Goal: Task Accomplishment & Management: Complete application form

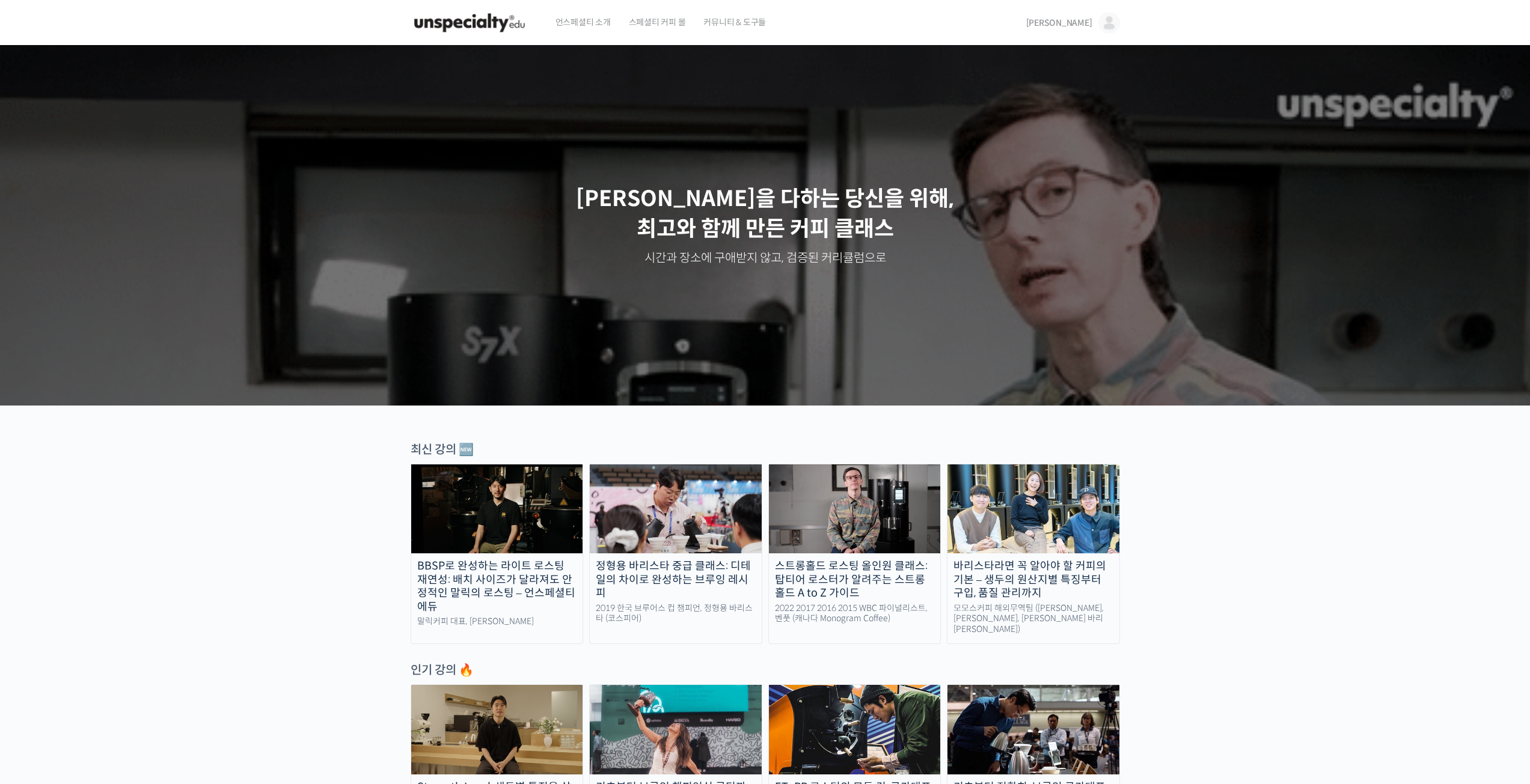
click at [1089, 22] on span "[PERSON_NAME]" at bounding box center [1059, 23] width 67 height 11
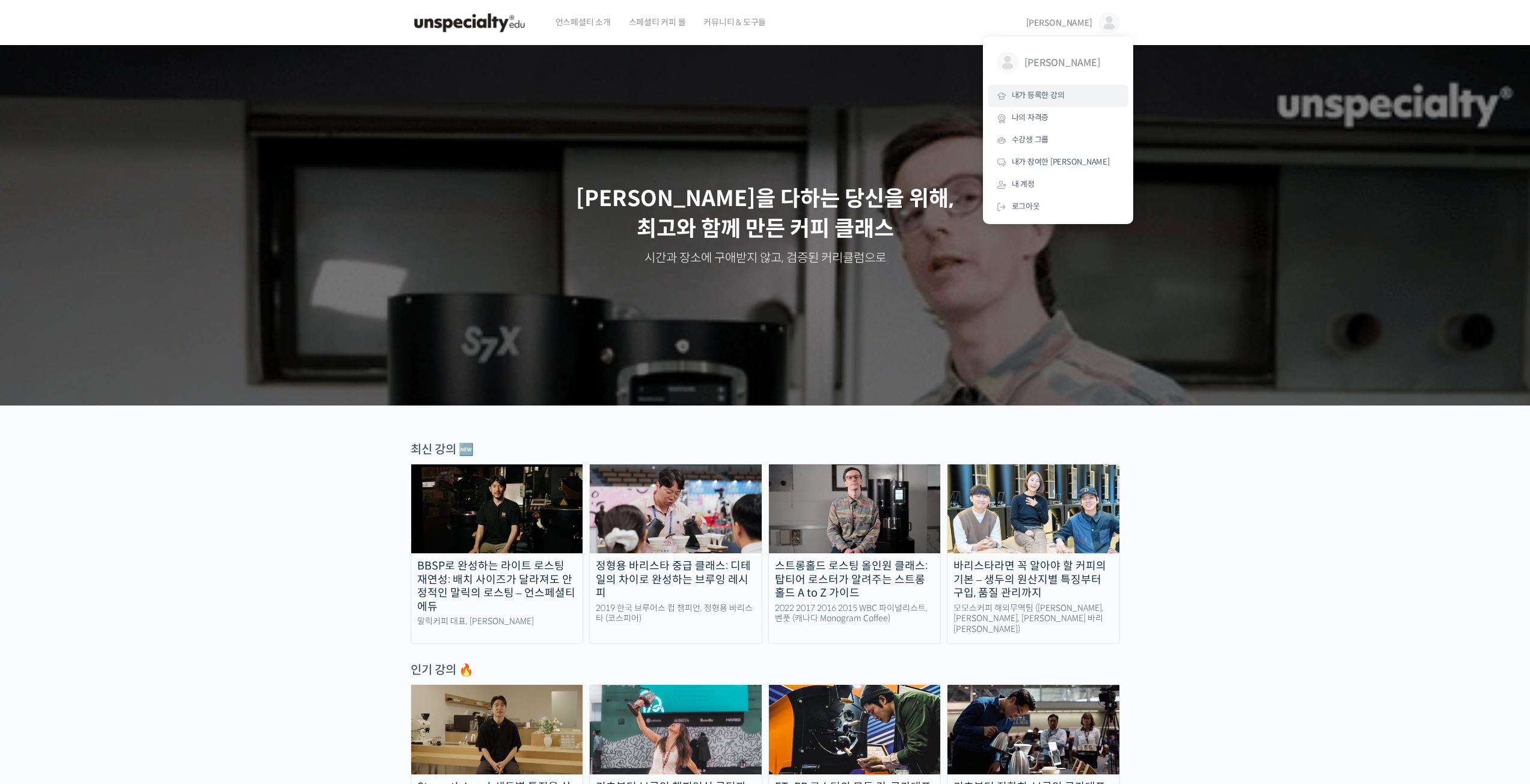
click at [1033, 92] on span "내가 등록한 강의" at bounding box center [1038, 95] width 53 height 10
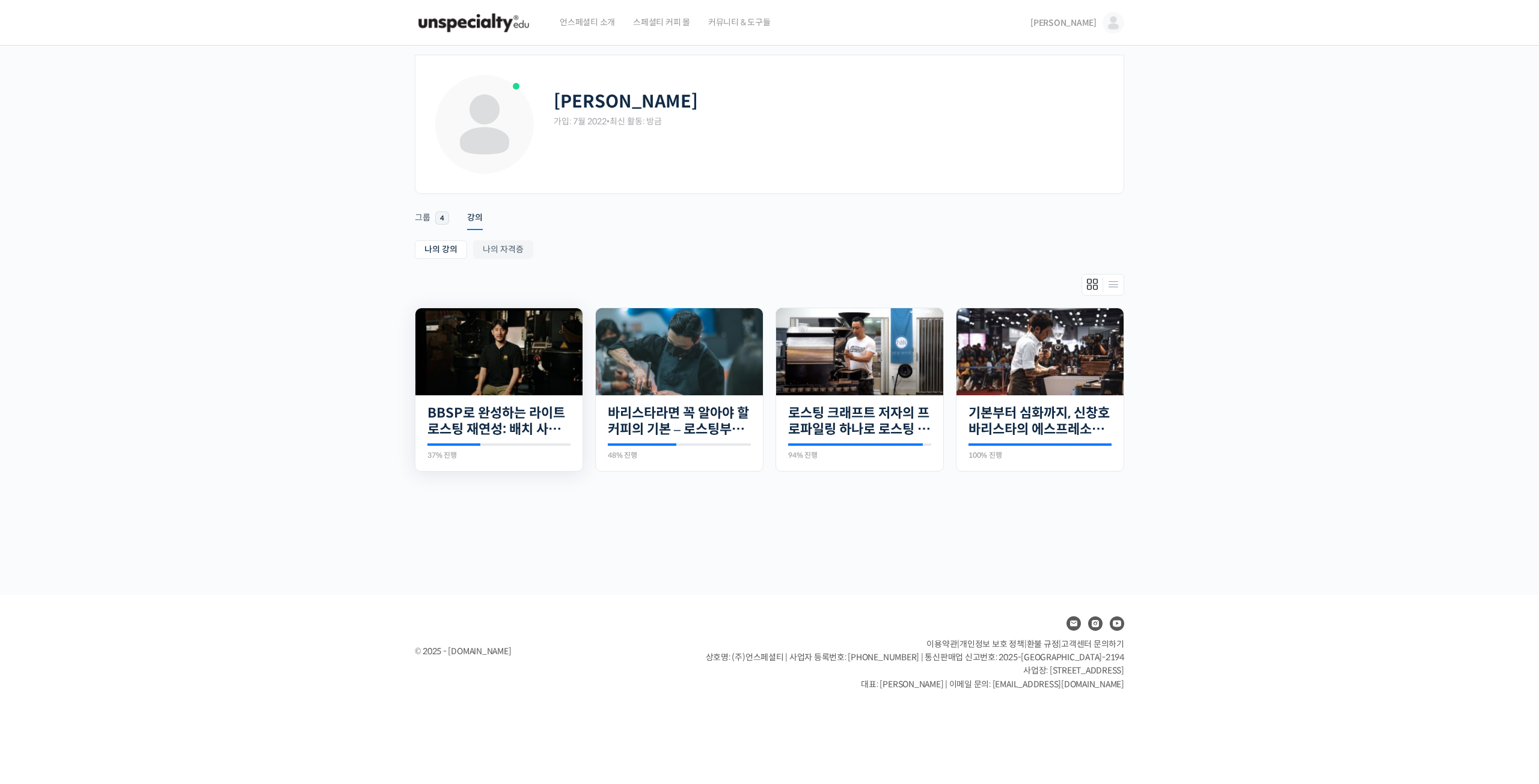
click at [443, 365] on img at bounding box center [499, 352] width 167 height 87
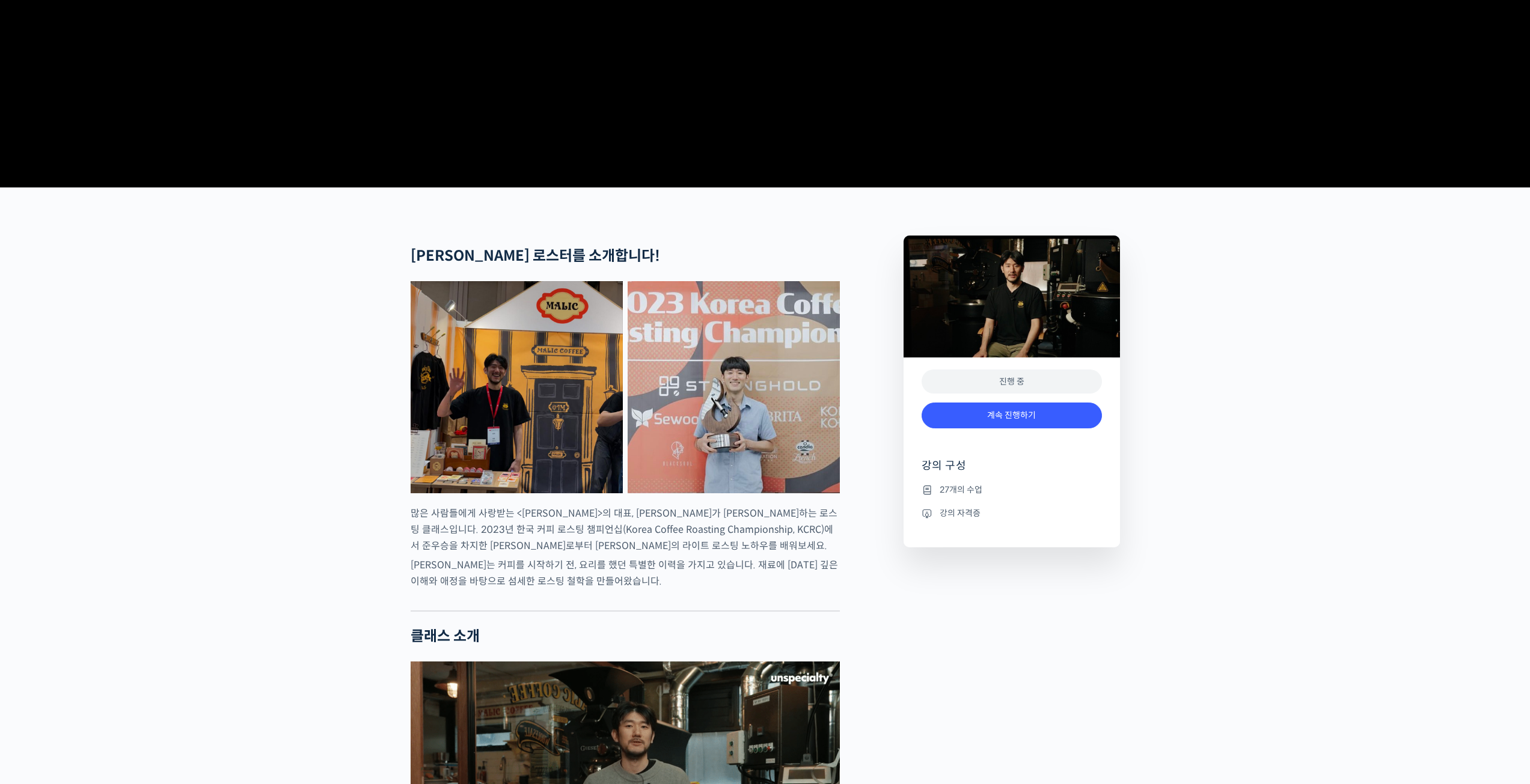
scroll to position [300, 0]
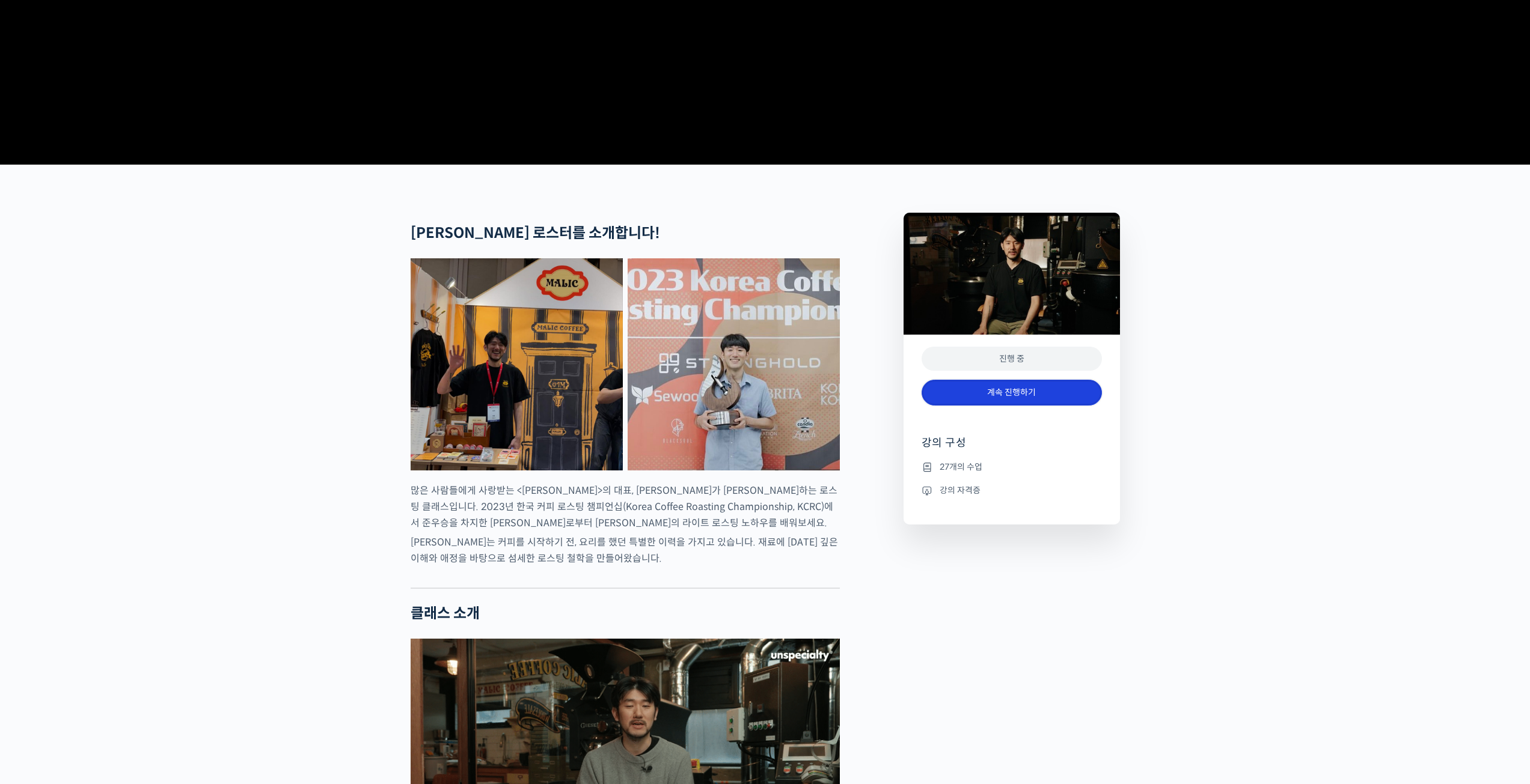
click at [969, 405] on link "계속 진행하기" at bounding box center [1011, 392] width 180 height 26
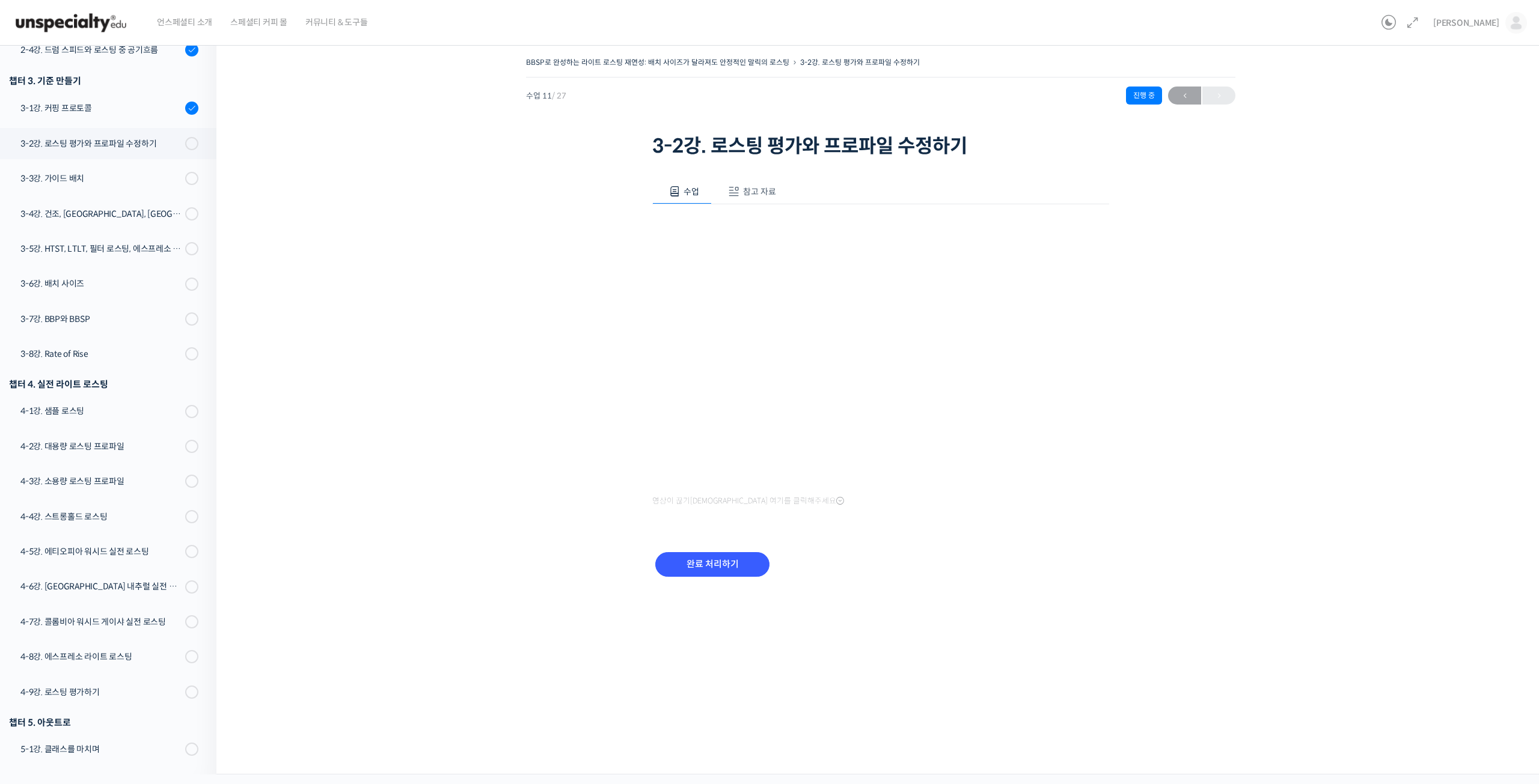
scroll to position [435, 0]
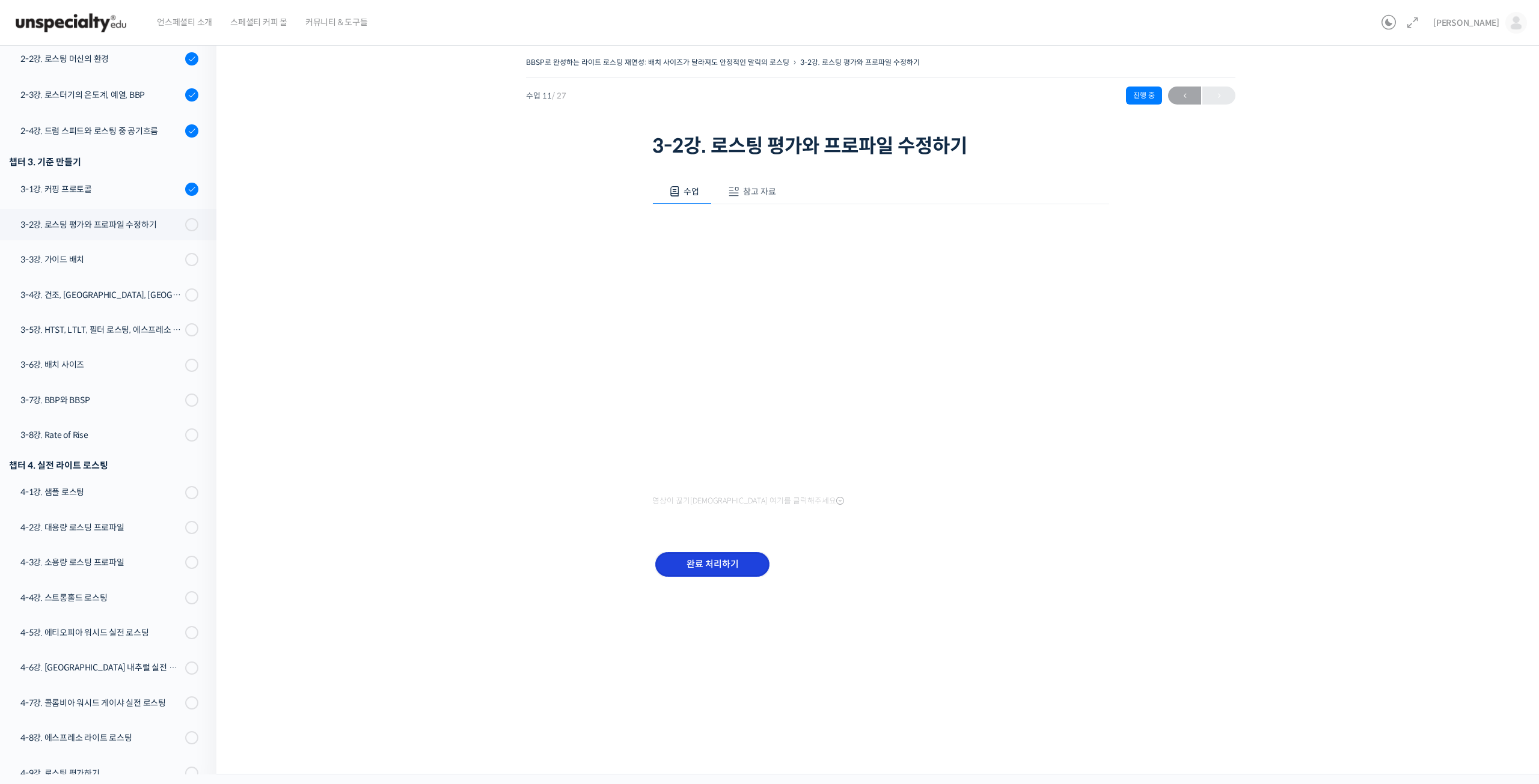
click at [733, 563] on input "완료 처리하기" at bounding box center [712, 564] width 114 height 25
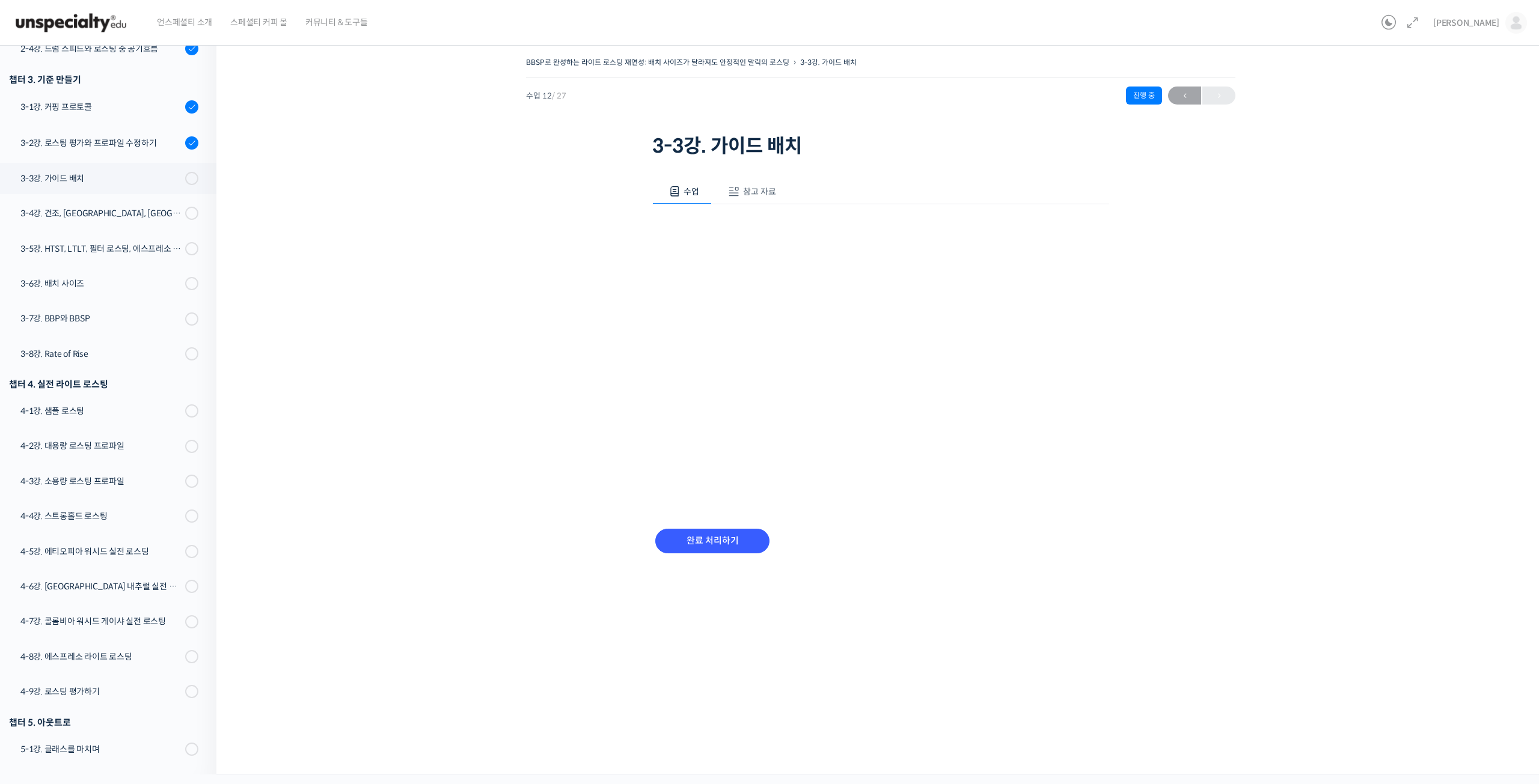
scroll to position [437, 0]
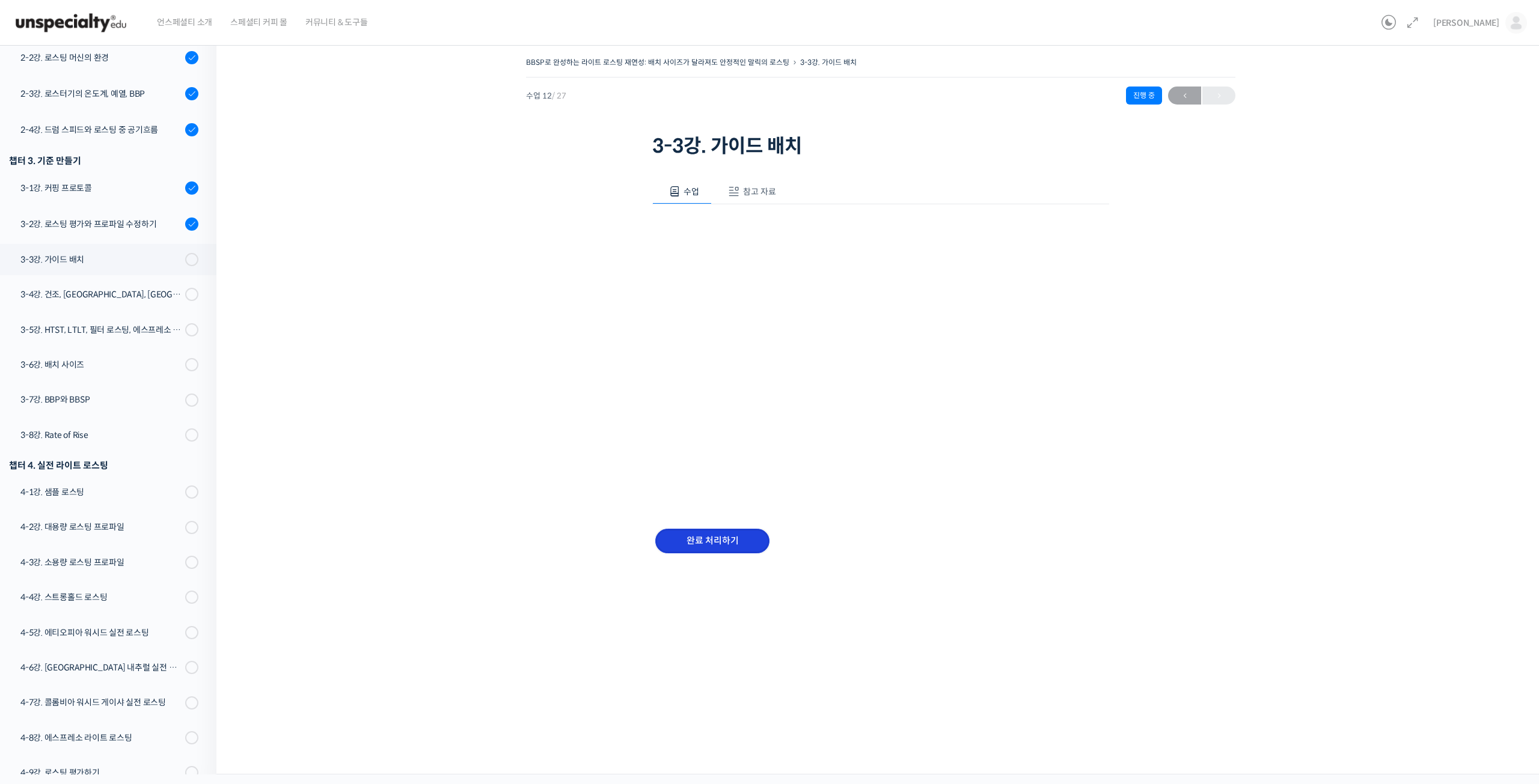
click at [741, 547] on input "완료 처리하기" at bounding box center [712, 541] width 114 height 25
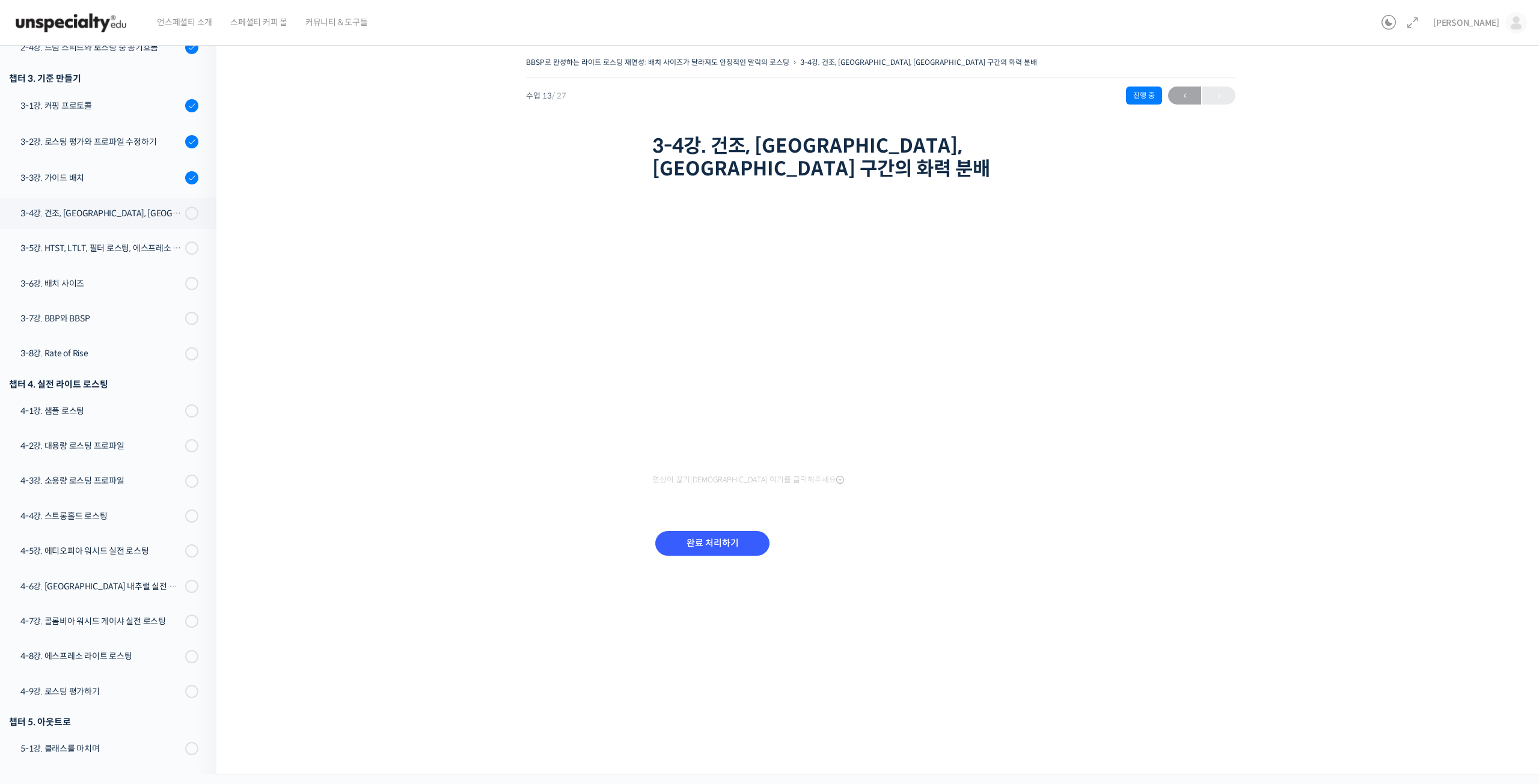
scroll to position [438, 0]
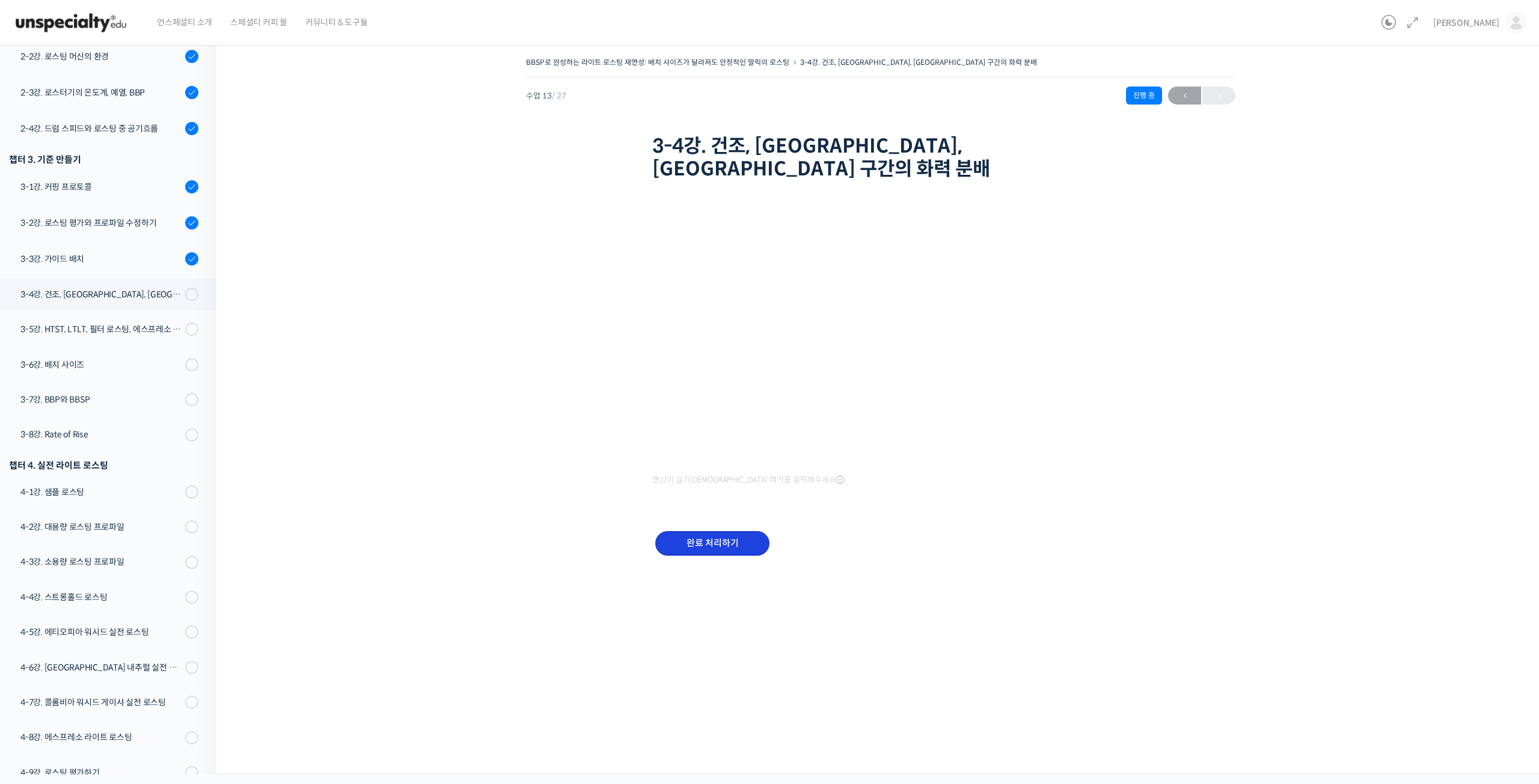
click at [719, 532] on input "완료 처리하기" at bounding box center [712, 544] width 114 height 25
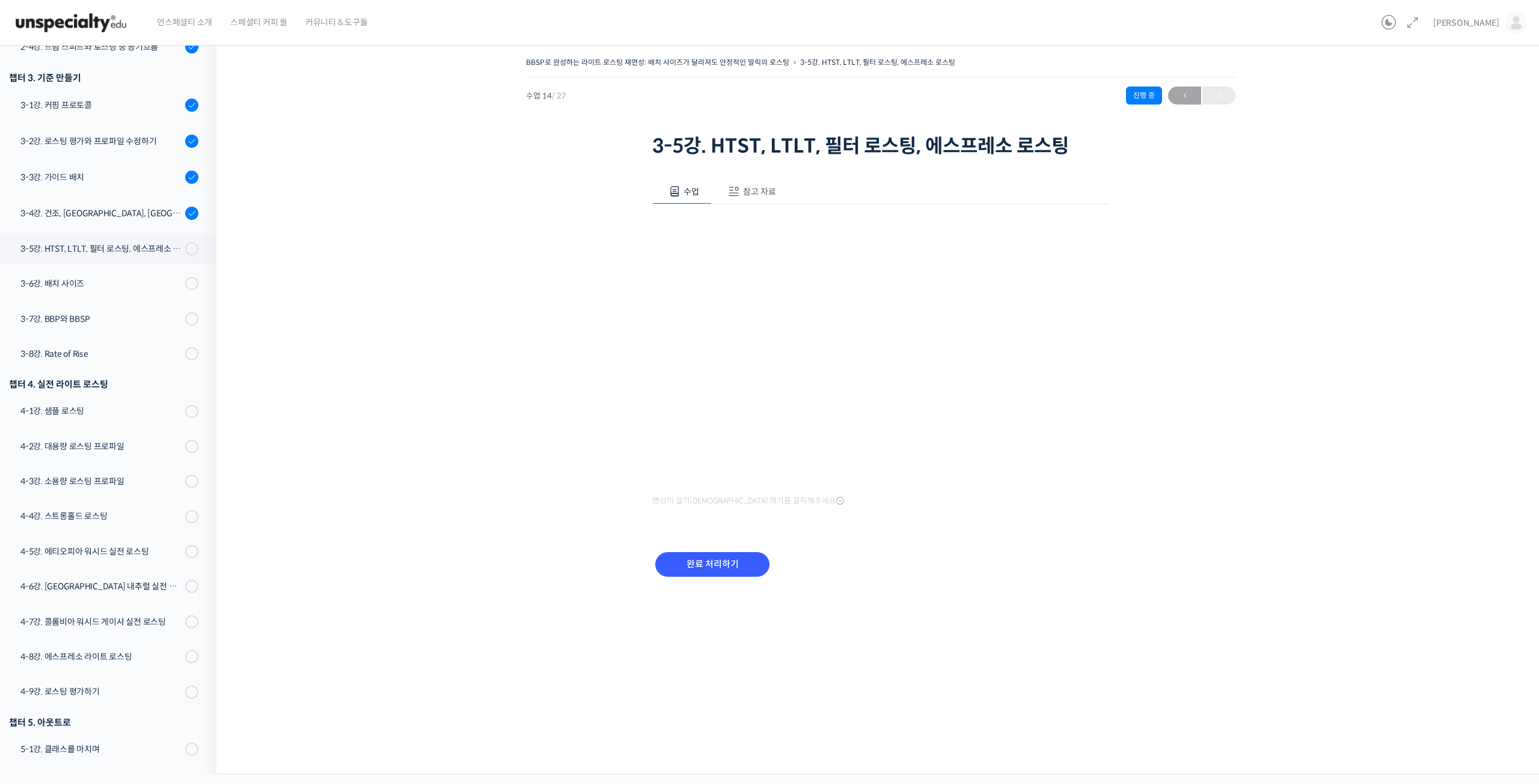
scroll to position [438, 0]
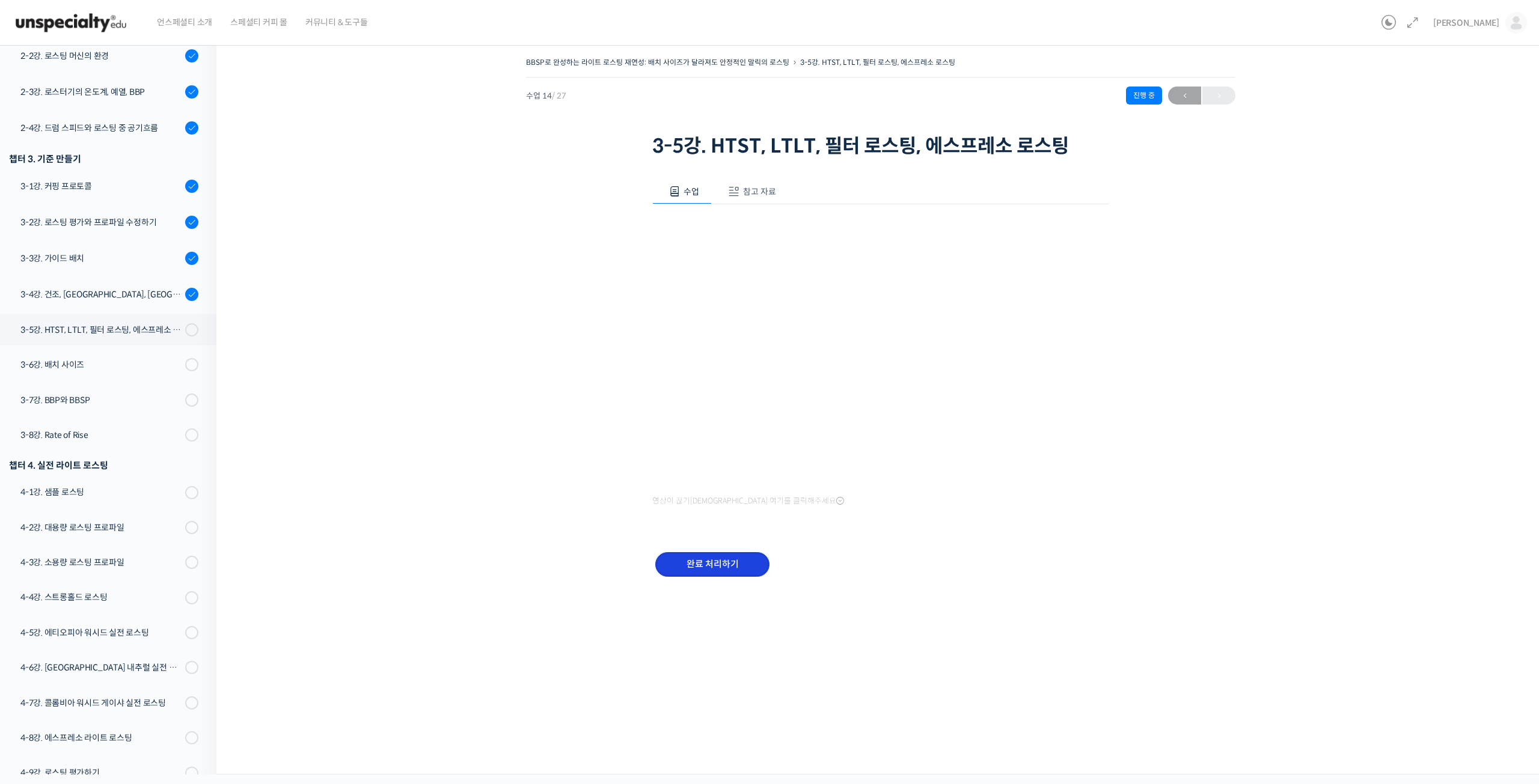
click at [713, 569] on input "완료 처리하기" at bounding box center [712, 564] width 114 height 25
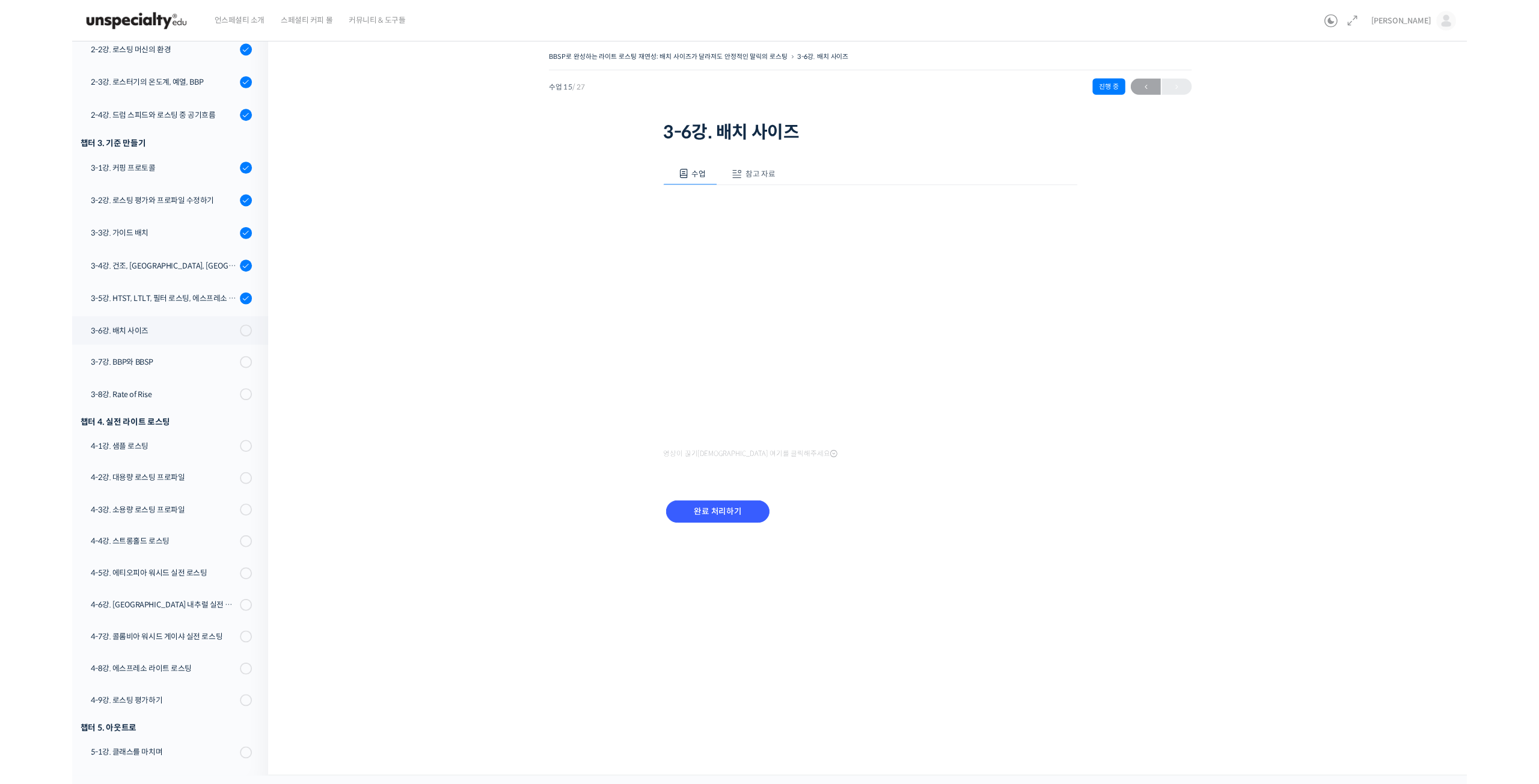
scroll to position [440, 0]
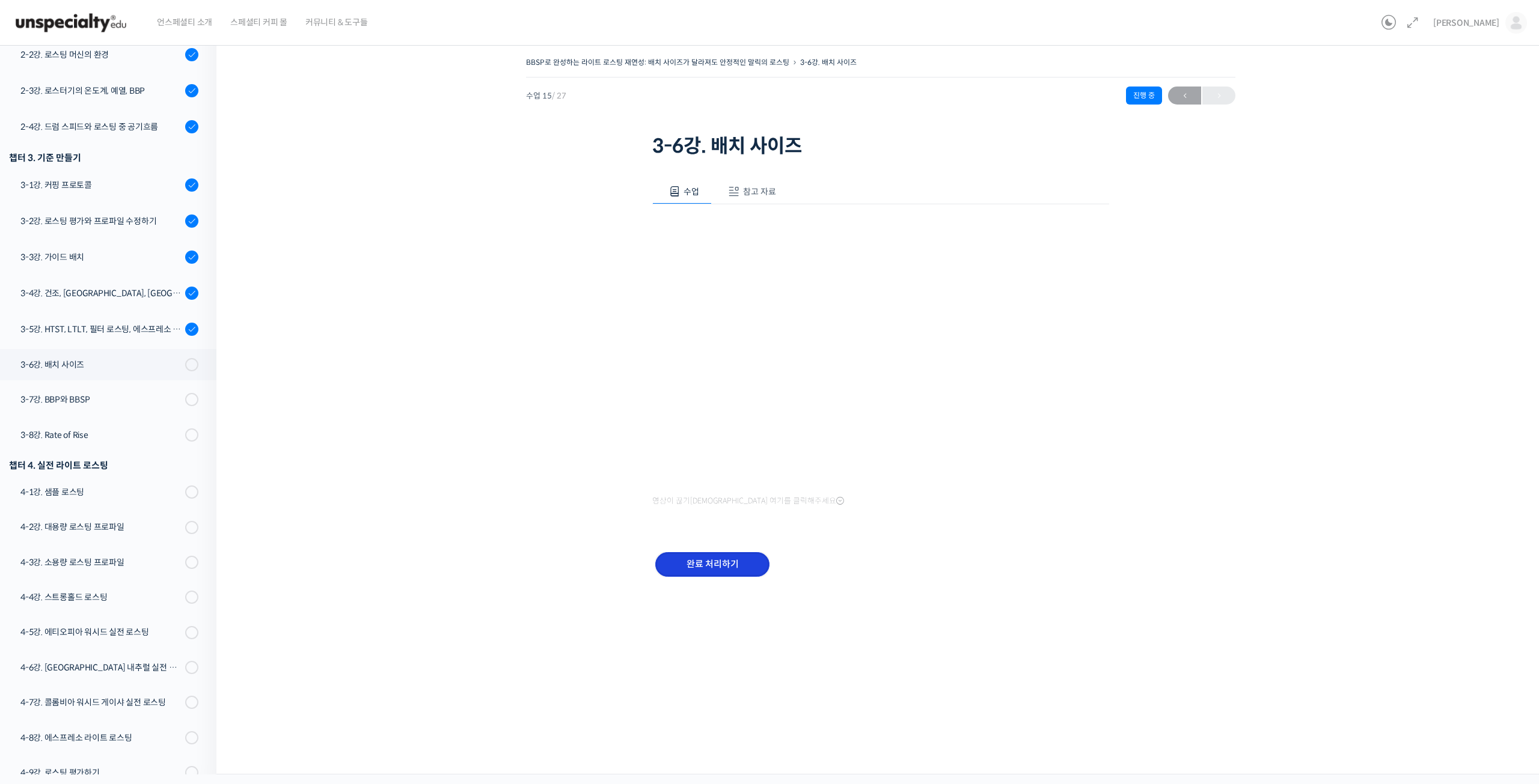
click at [722, 563] on input "완료 처리하기" at bounding box center [712, 564] width 114 height 25
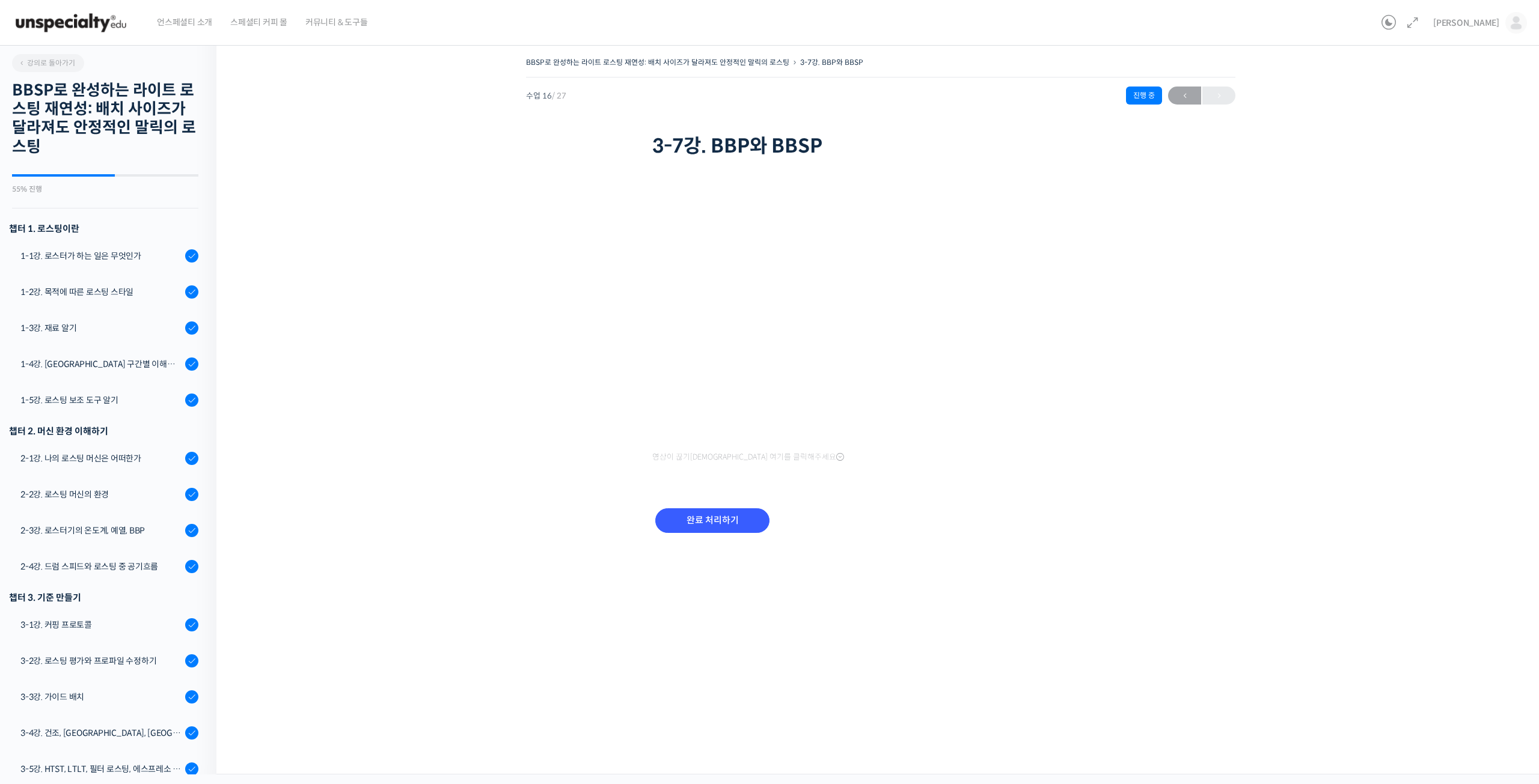
scroll to position [522, 0]
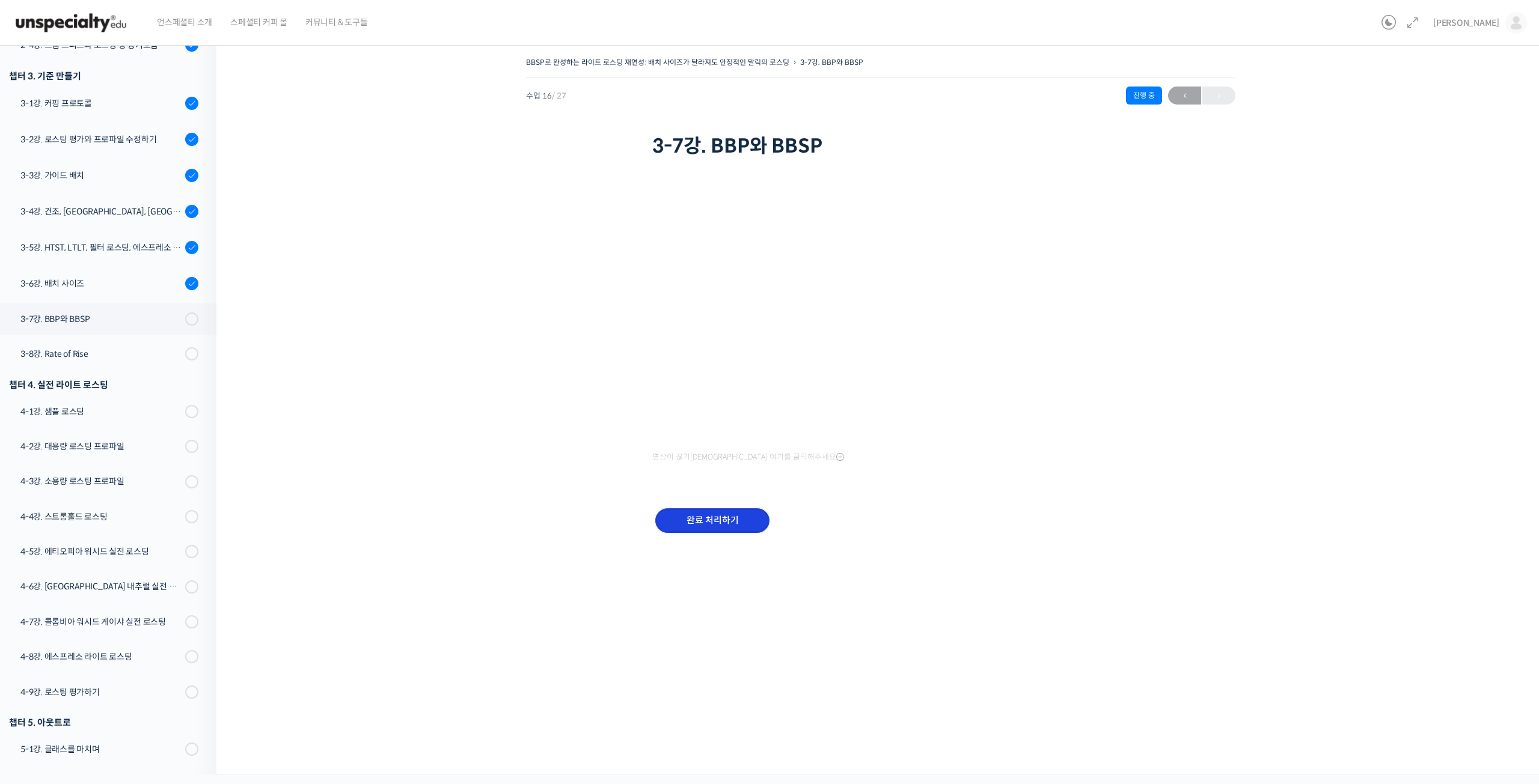
click at [728, 514] on input "완료 처리하기" at bounding box center [712, 521] width 114 height 25
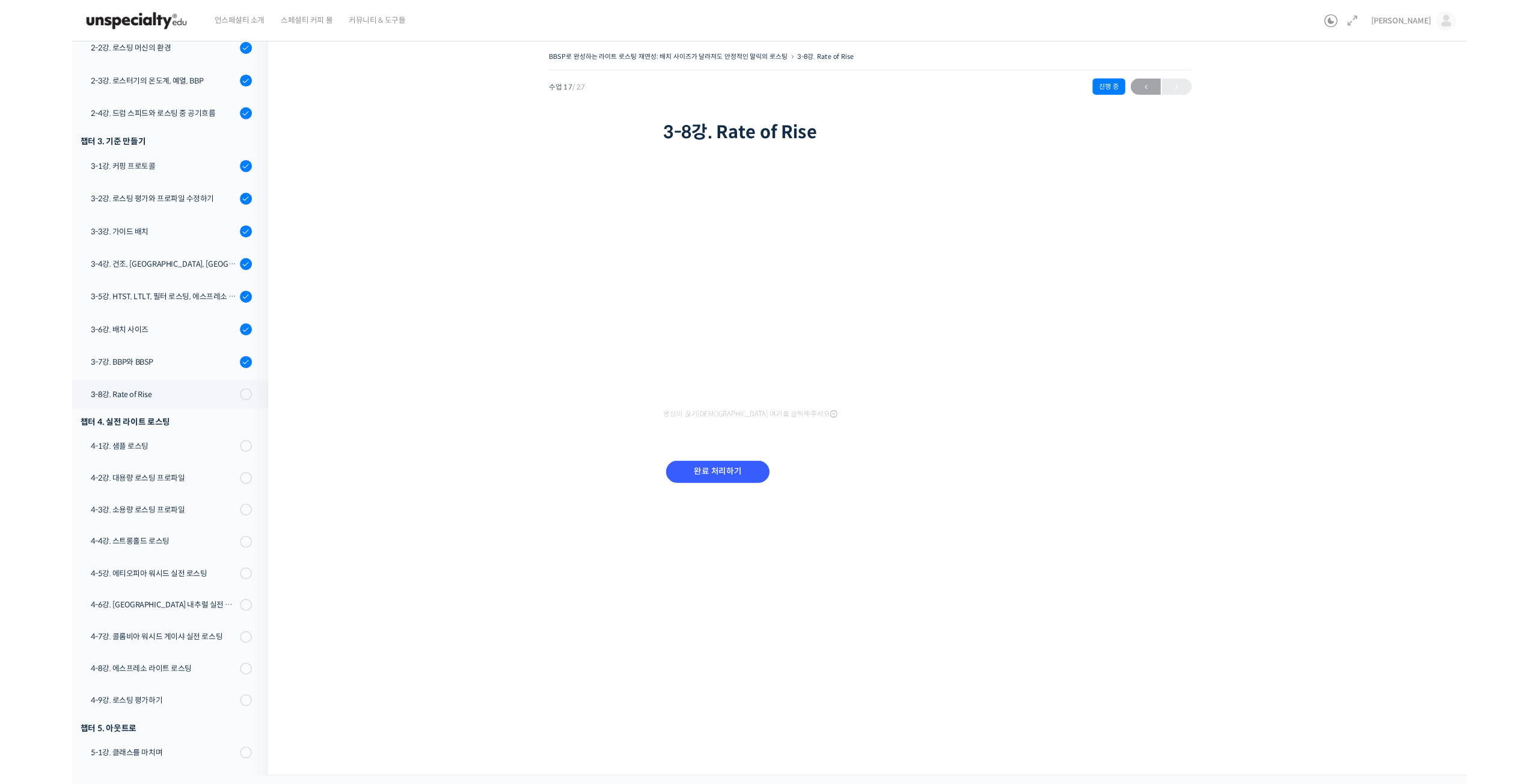
scroll to position [441, 0]
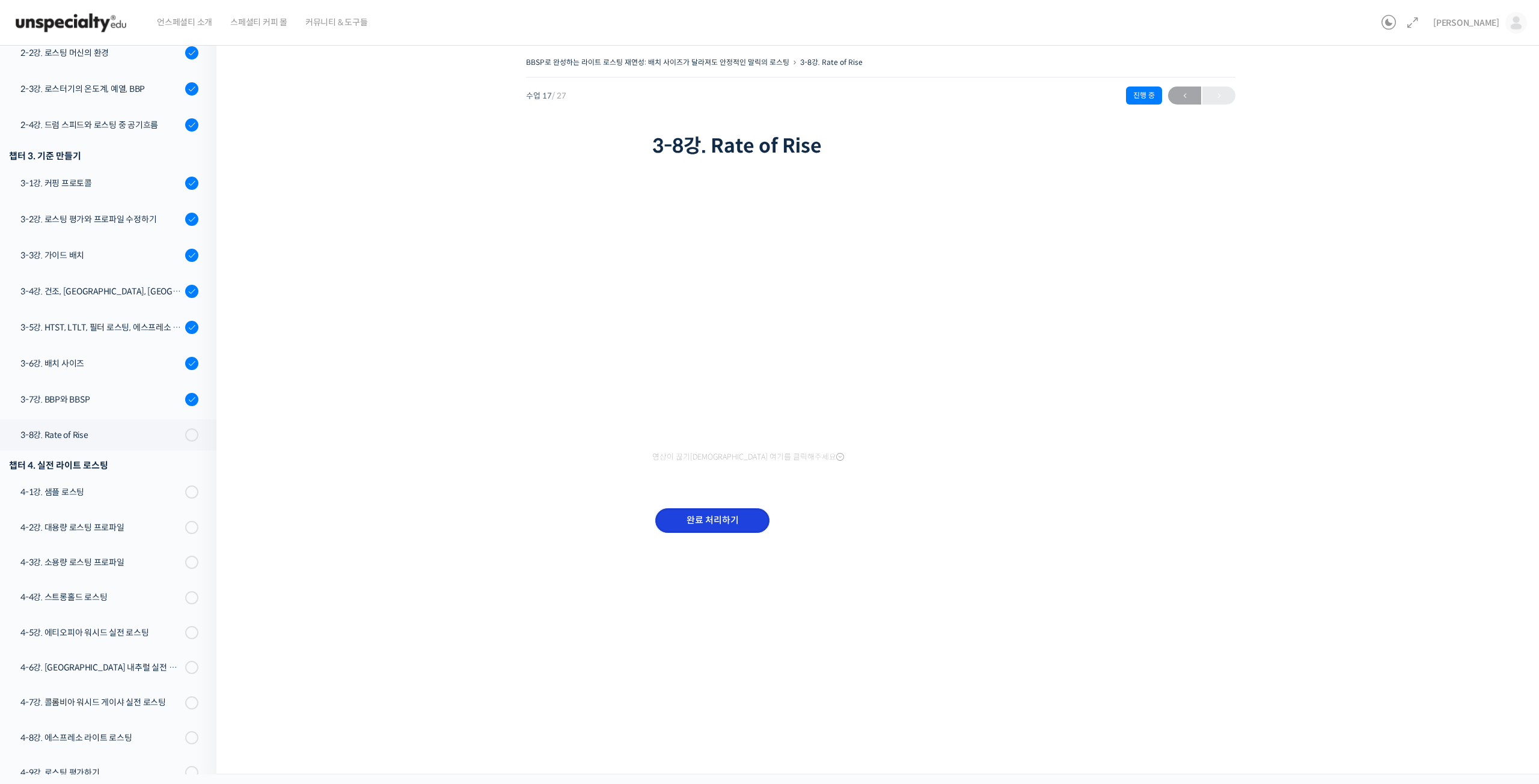
click at [694, 532] on input "완료 처리하기" at bounding box center [712, 521] width 114 height 25
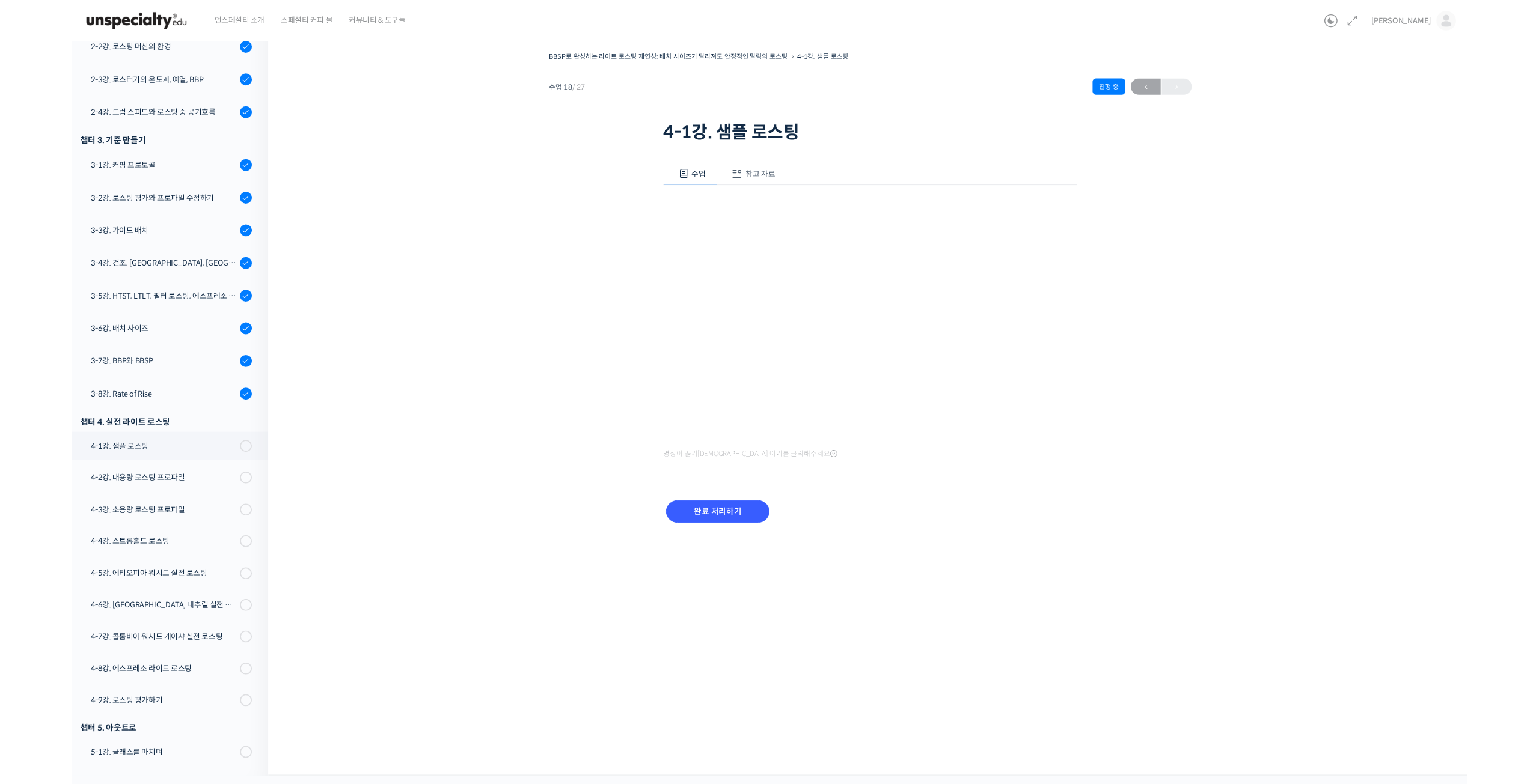
scroll to position [443, 0]
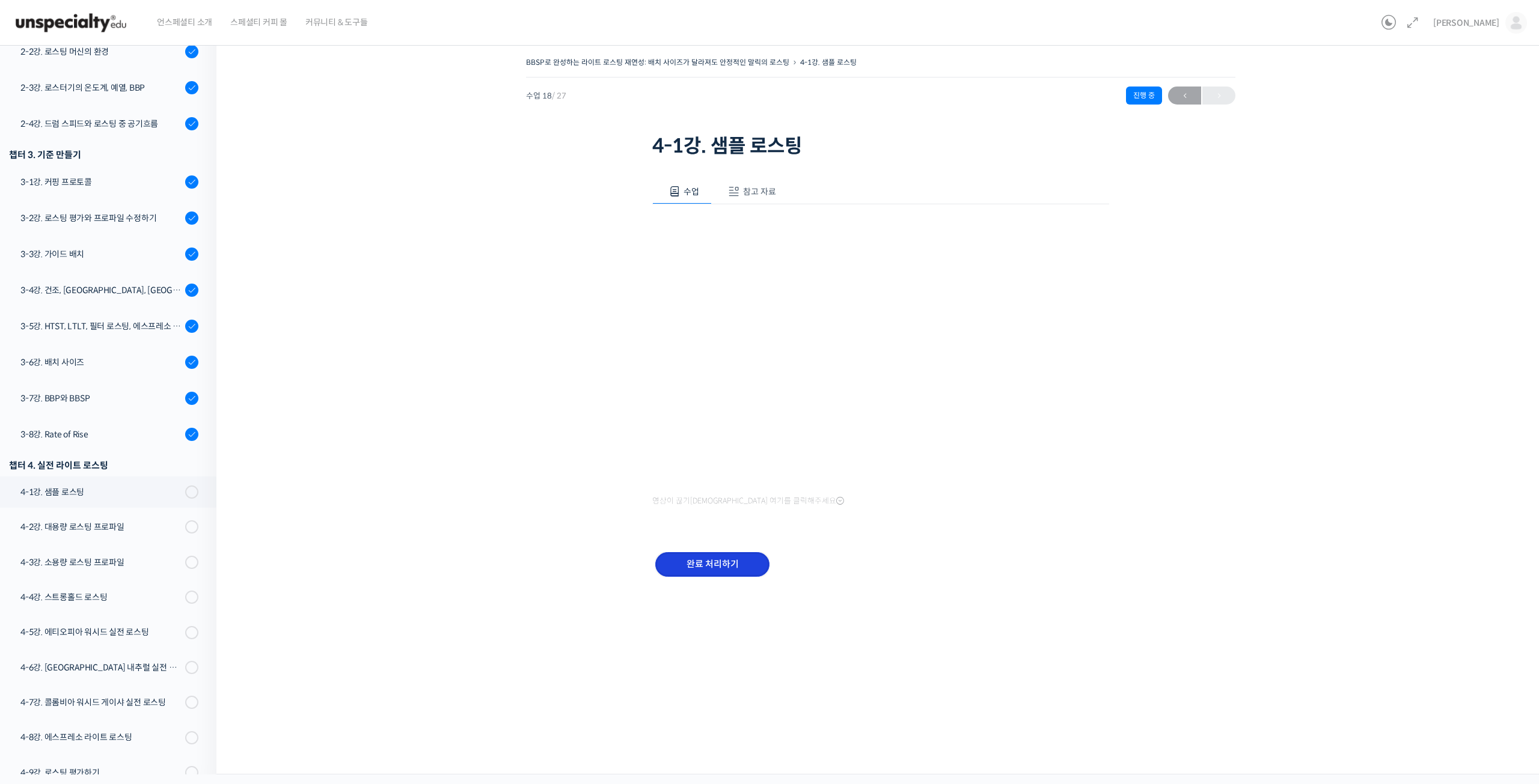
click at [701, 561] on input "완료 처리하기" at bounding box center [712, 564] width 114 height 25
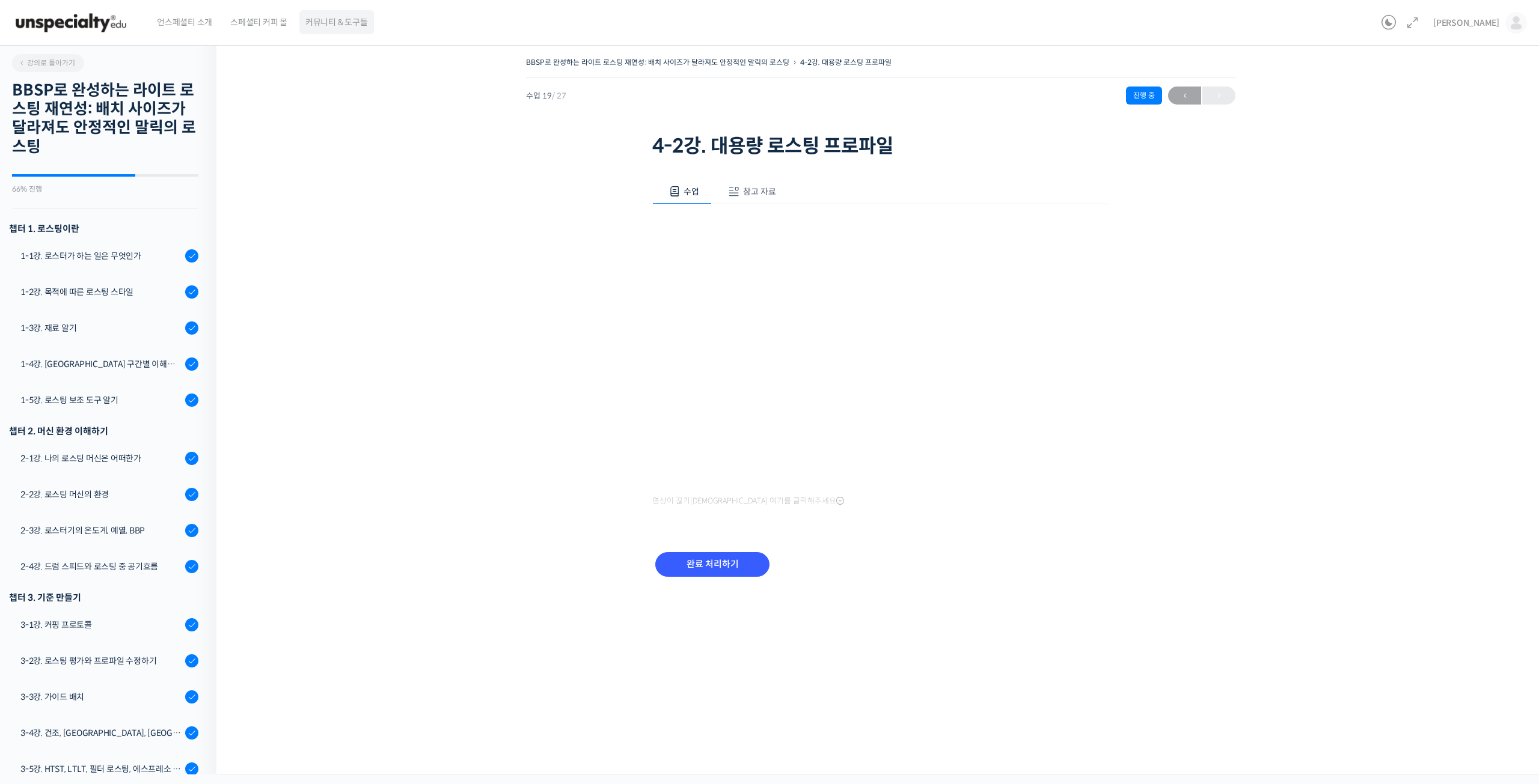
click at [345, 29] on span "커뮤니티 & 도구들" at bounding box center [336, 22] width 63 height 46
